Goal: Find contact information: Find contact information

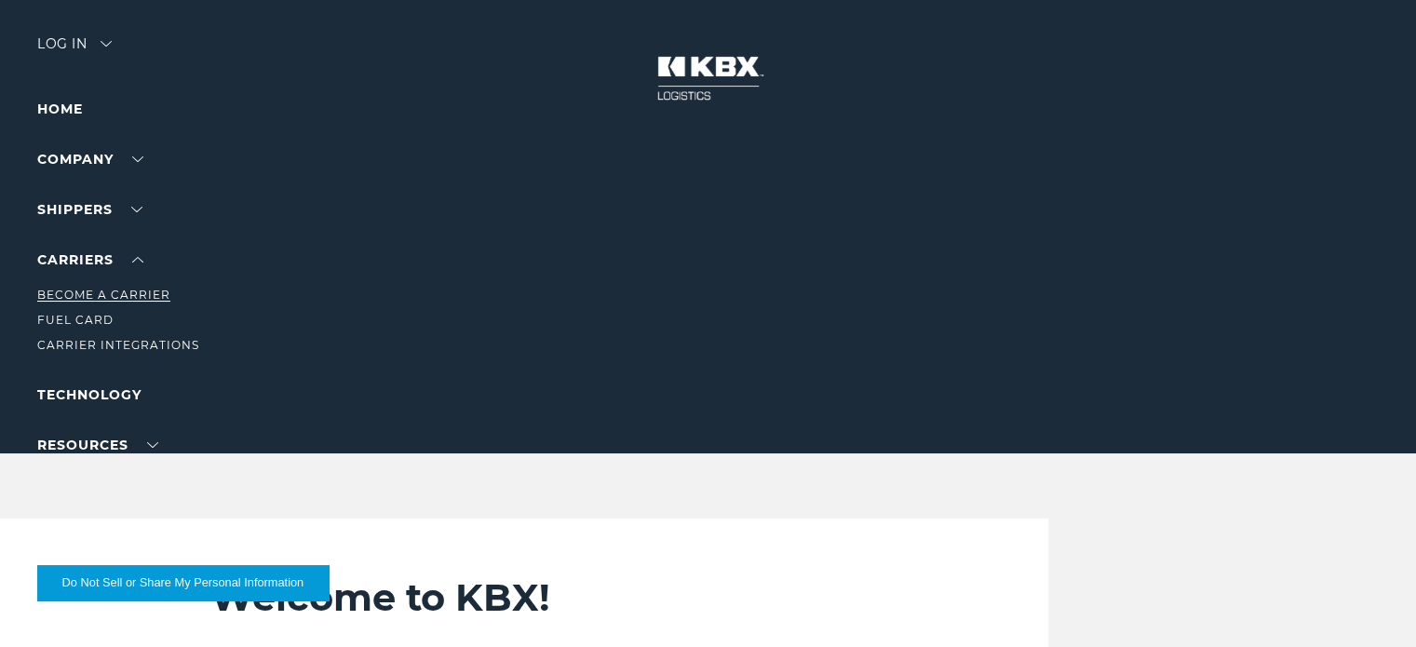
click at [104, 290] on link "Become a Carrier" at bounding box center [103, 295] width 133 height 14
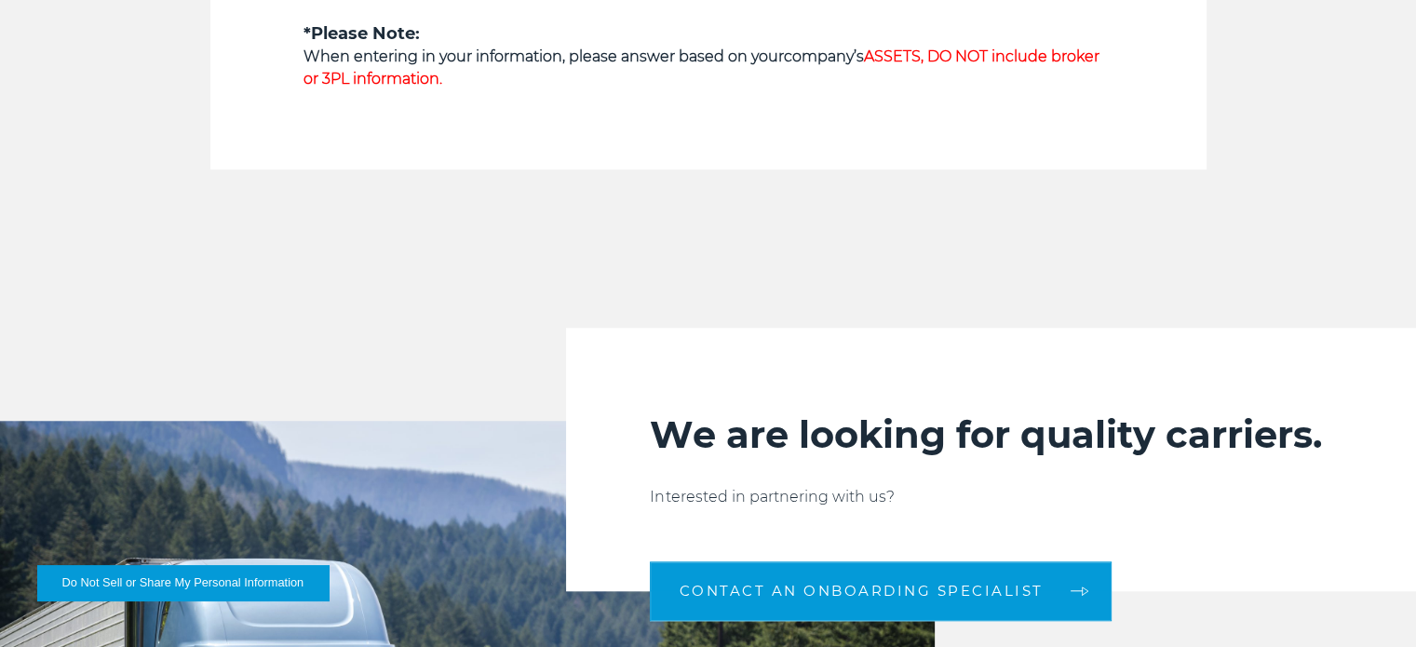
scroll to position [1769, 0]
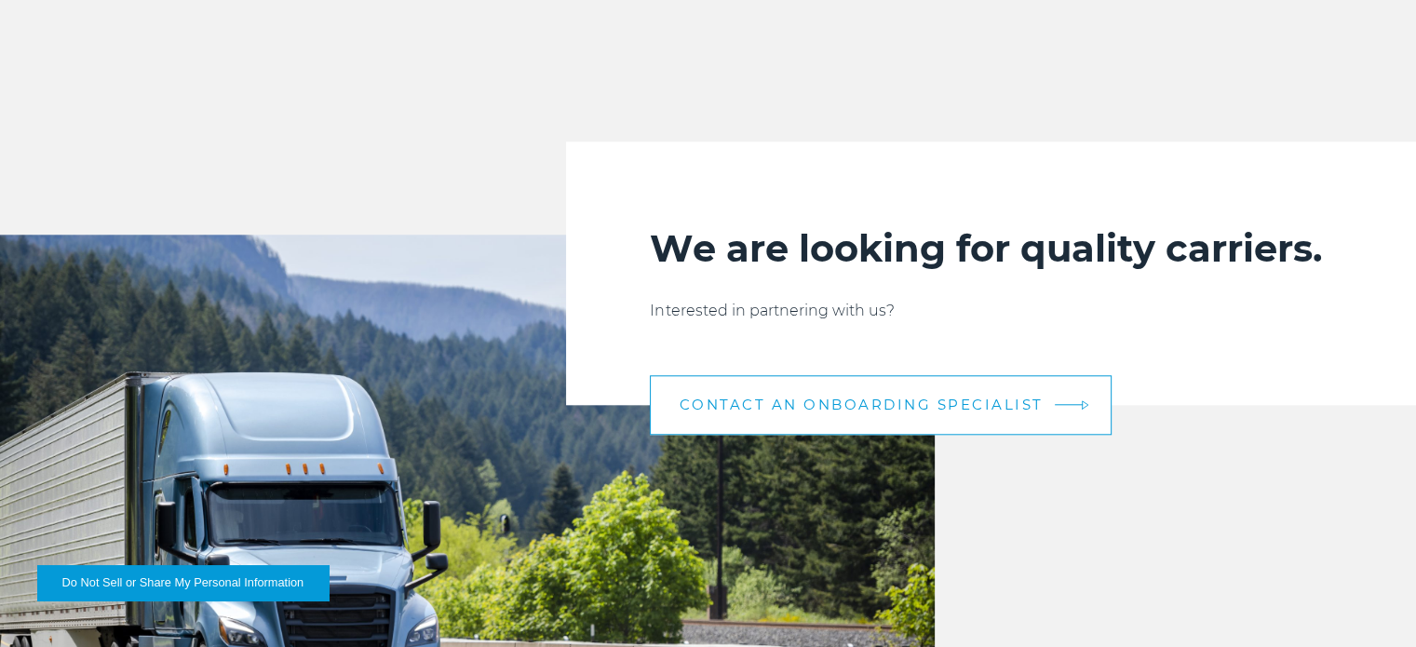
click at [977, 398] on span "CONTACT AN ONBOARDING SPECIALIST" at bounding box center [861, 405] width 364 height 14
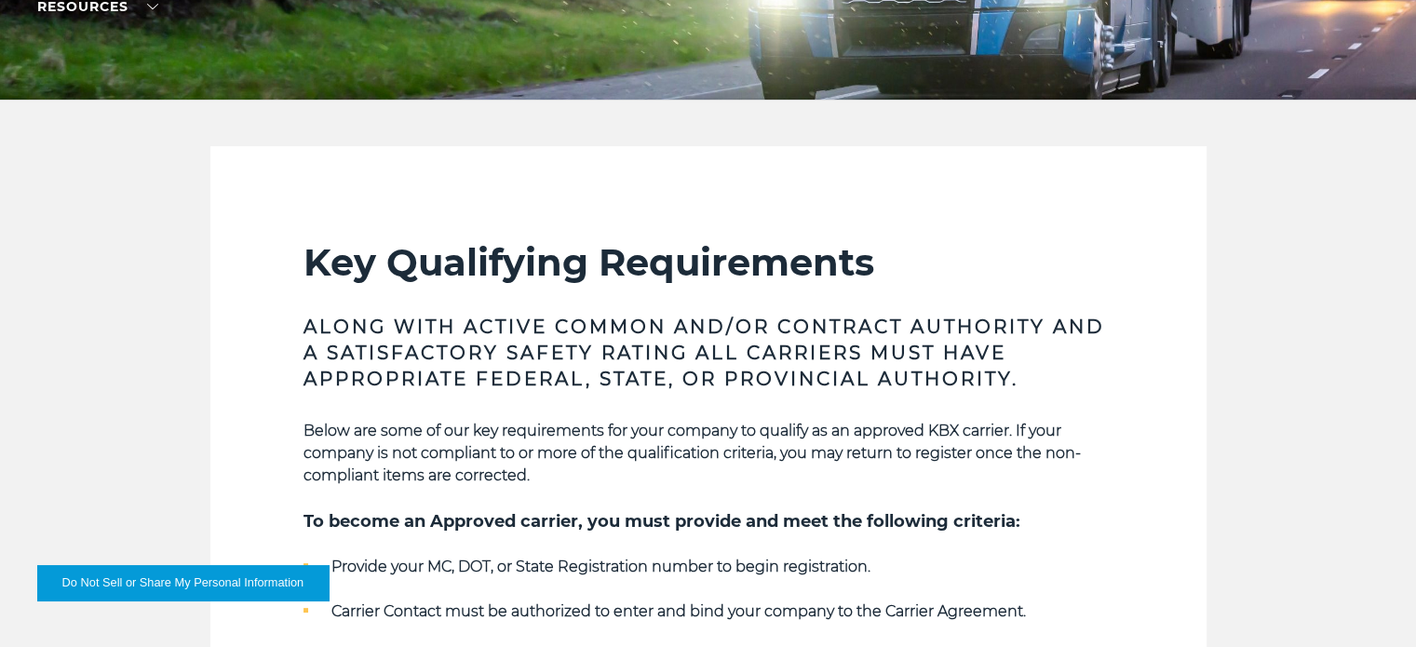
scroll to position [0, 0]
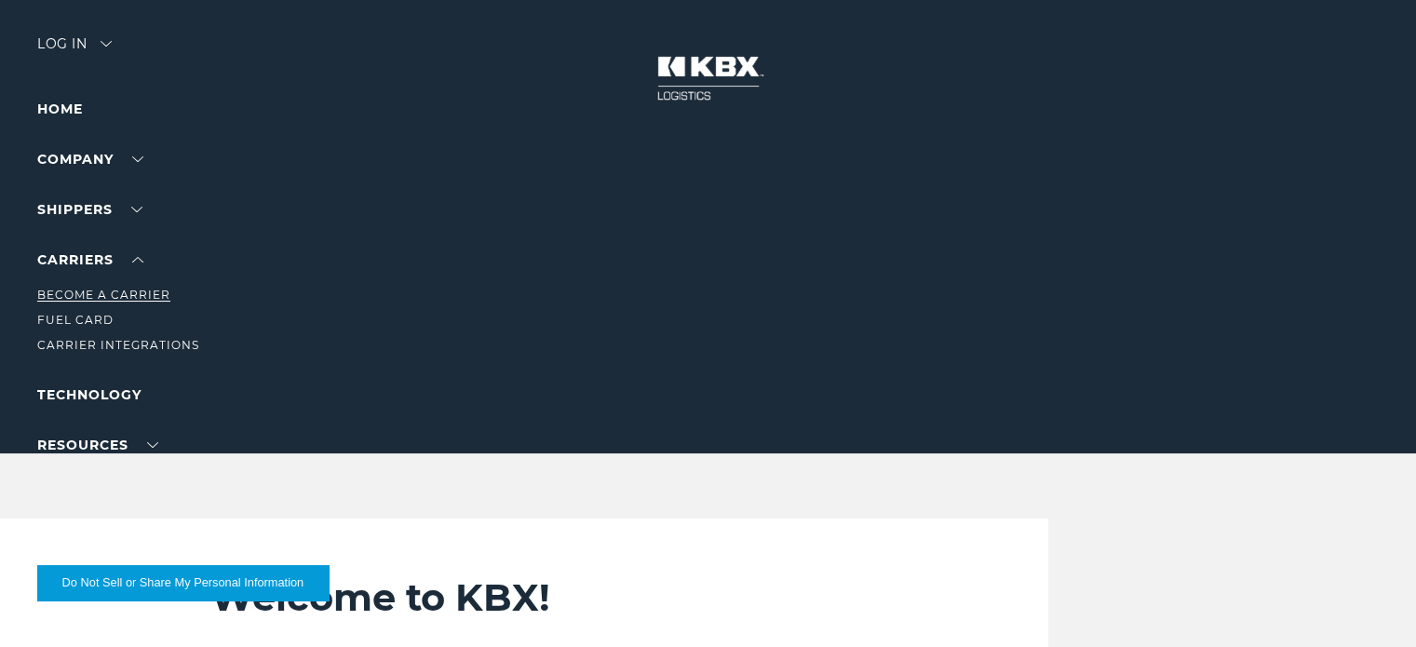
click at [89, 297] on link "Become a Carrier" at bounding box center [103, 295] width 133 height 14
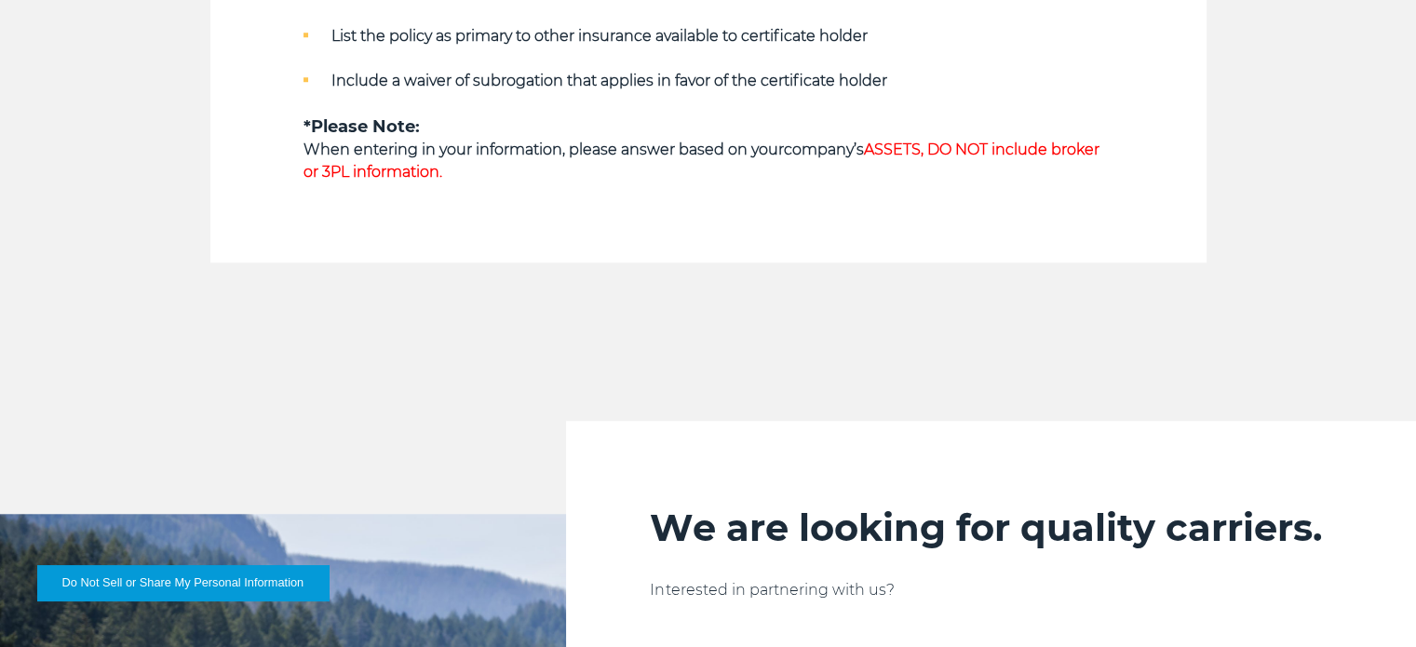
scroll to position [1862, 0]
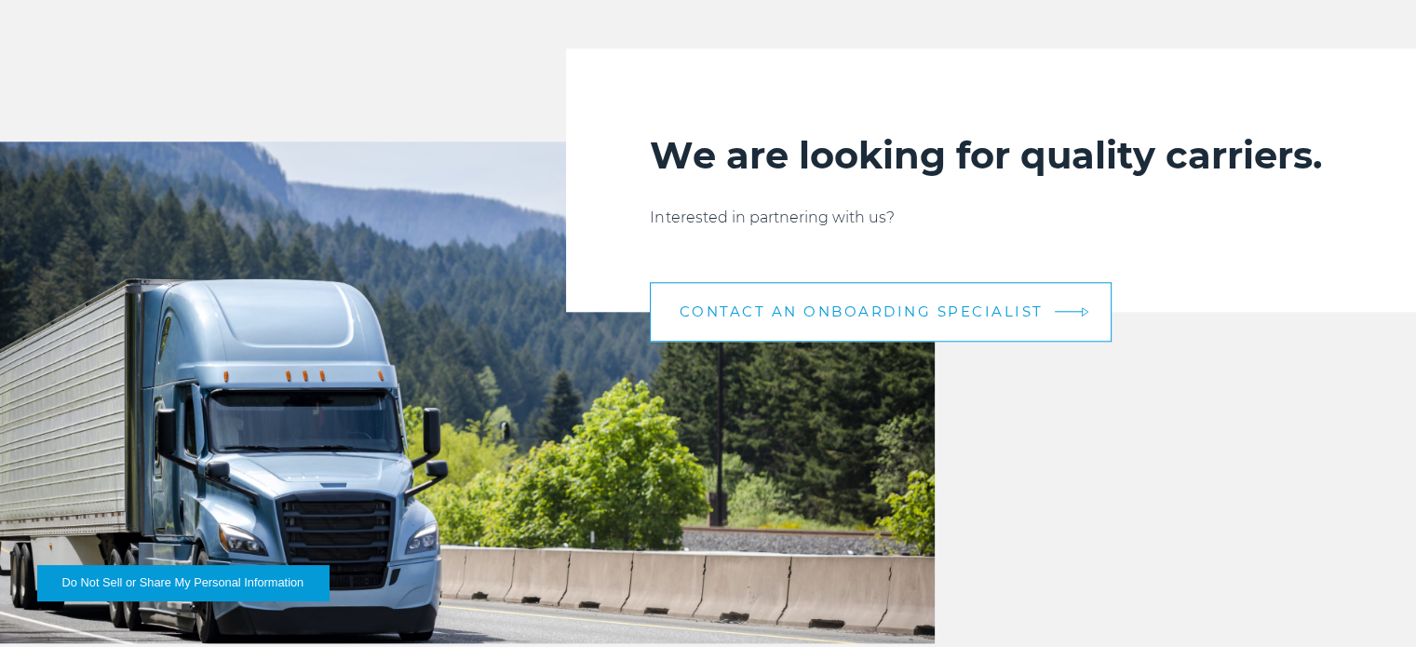
click at [832, 323] on link "CONTACT AN ONBOARDING SPECIALIST" at bounding box center [881, 312] width 462 height 60
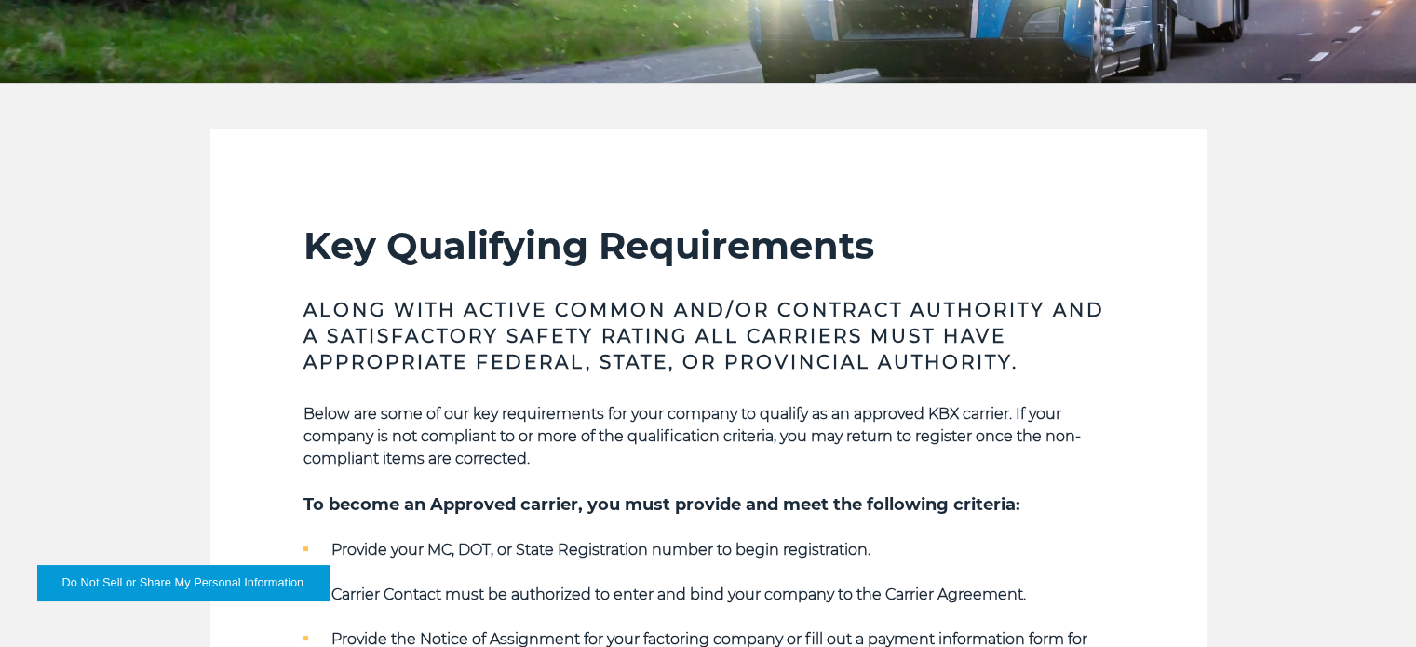
scroll to position [0, 0]
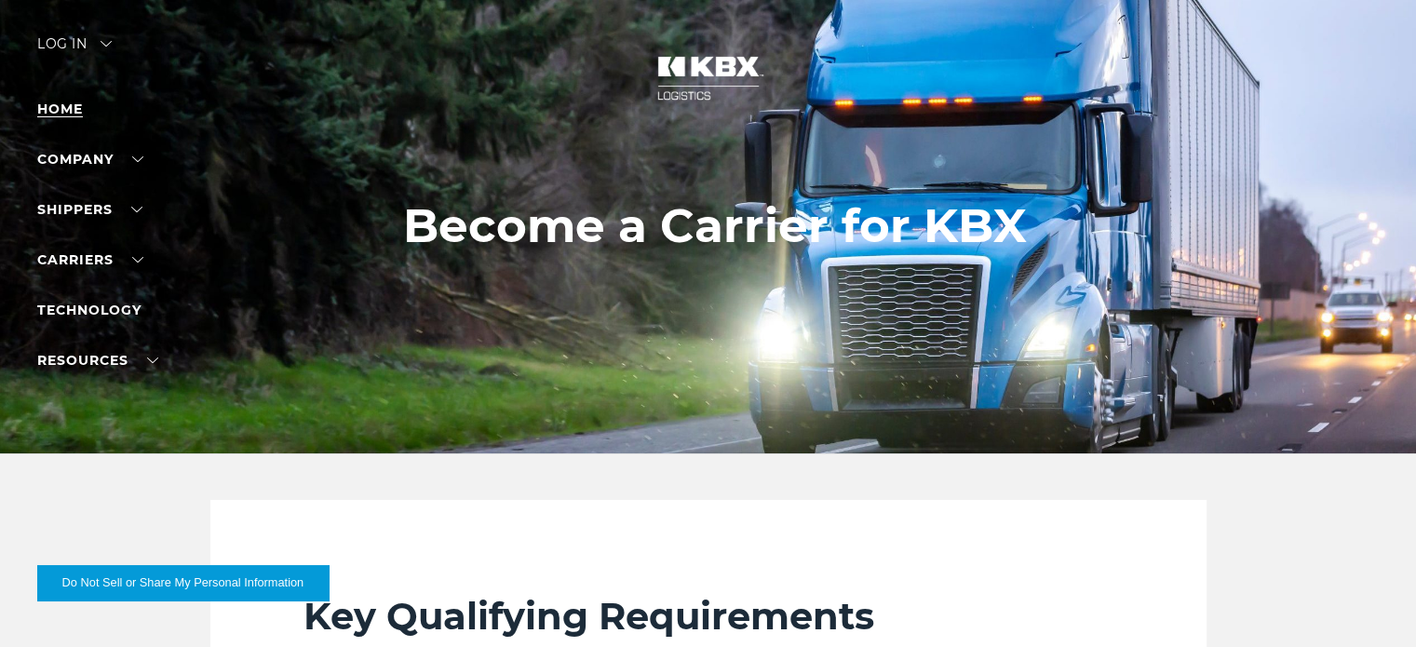
click at [67, 103] on link "Home" at bounding box center [60, 109] width 46 height 17
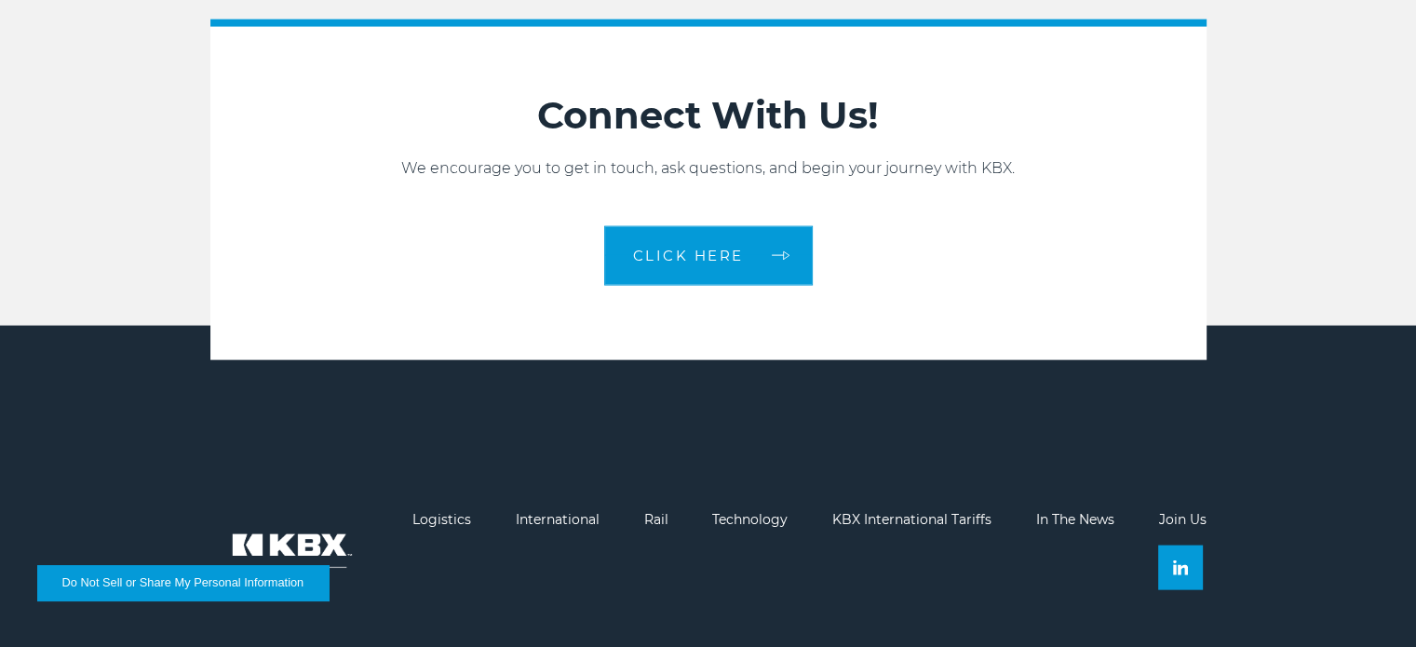
scroll to position [4090, 0]
